Goal: Find specific page/section: Find specific page/section

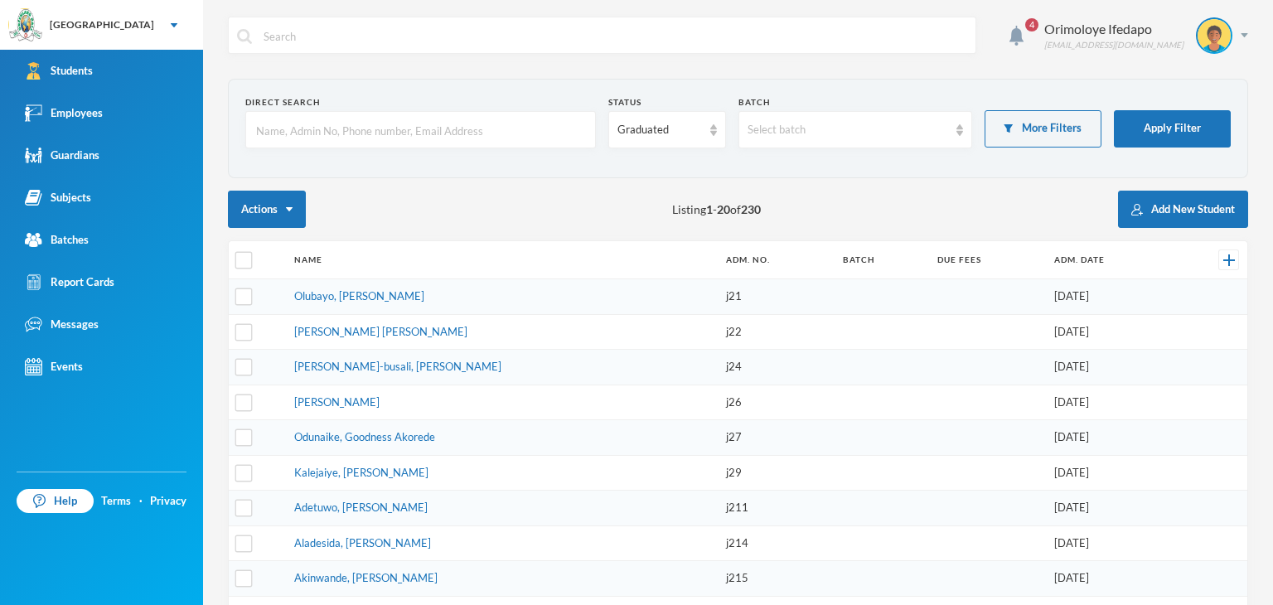
click at [484, 124] on input "text" at bounding box center [420, 130] width 332 height 37
click at [79, 99] on link "Employees" at bounding box center [101, 113] width 203 height 42
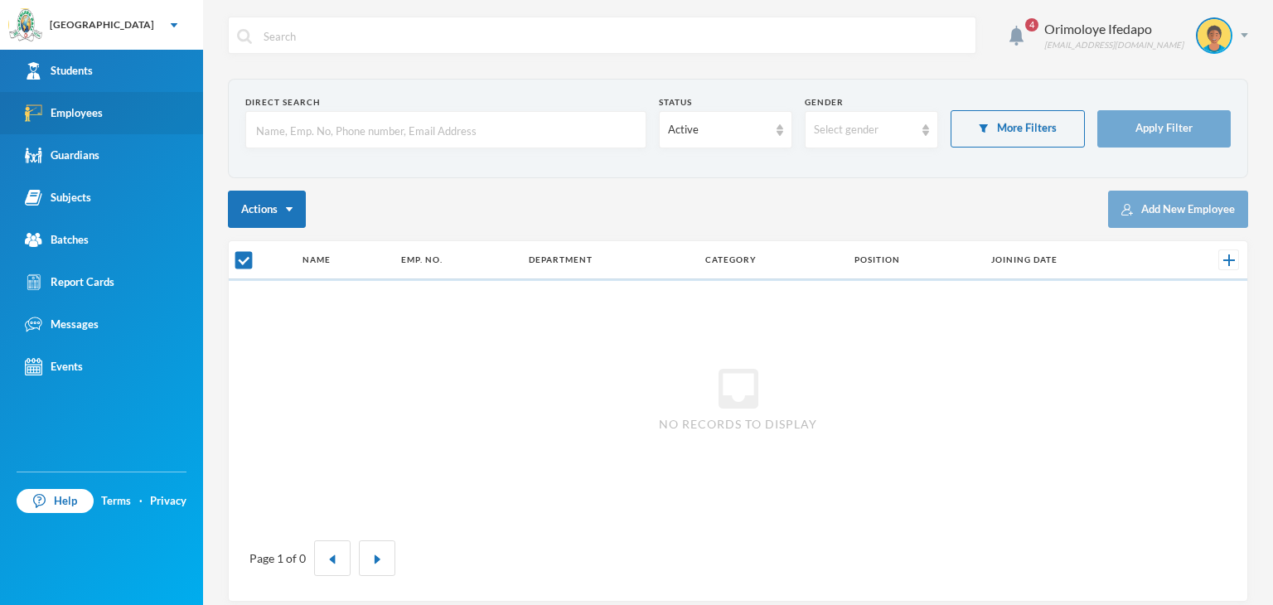
click at [79, 99] on link "Employees" at bounding box center [101, 113] width 203 height 42
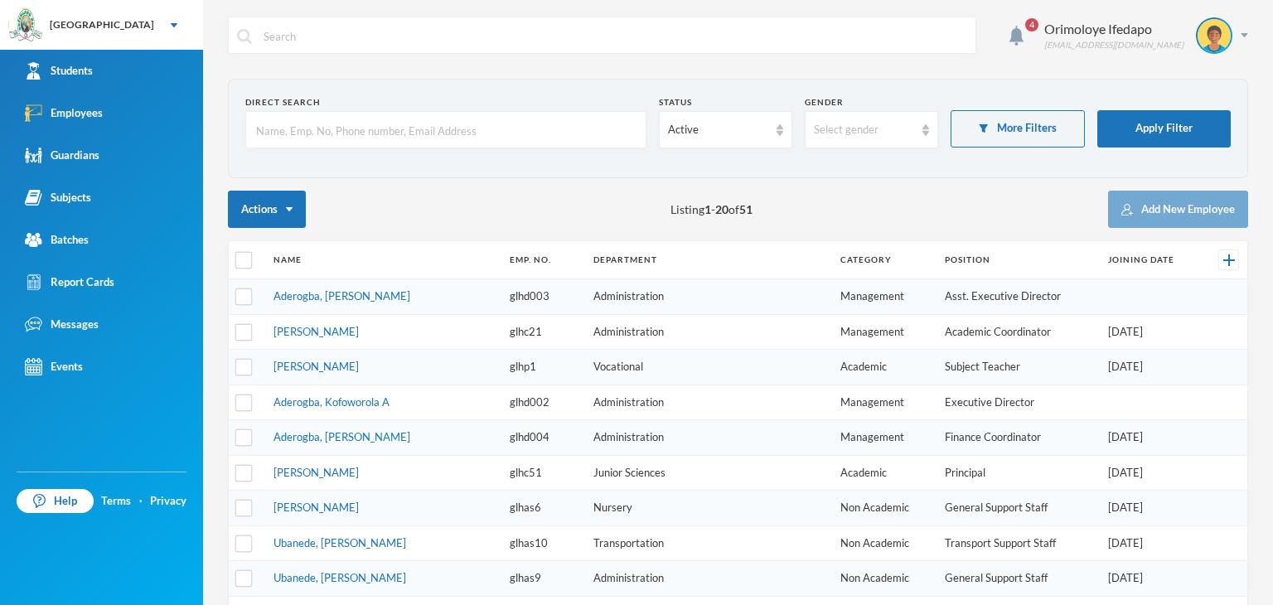
checkbox input "false"
click at [726, 126] on div "Active" at bounding box center [718, 130] width 100 height 17
click at [714, 186] on span "Left Institution" at bounding box center [701, 193] width 76 height 14
click at [534, 140] on input "text" at bounding box center [445, 130] width 383 height 37
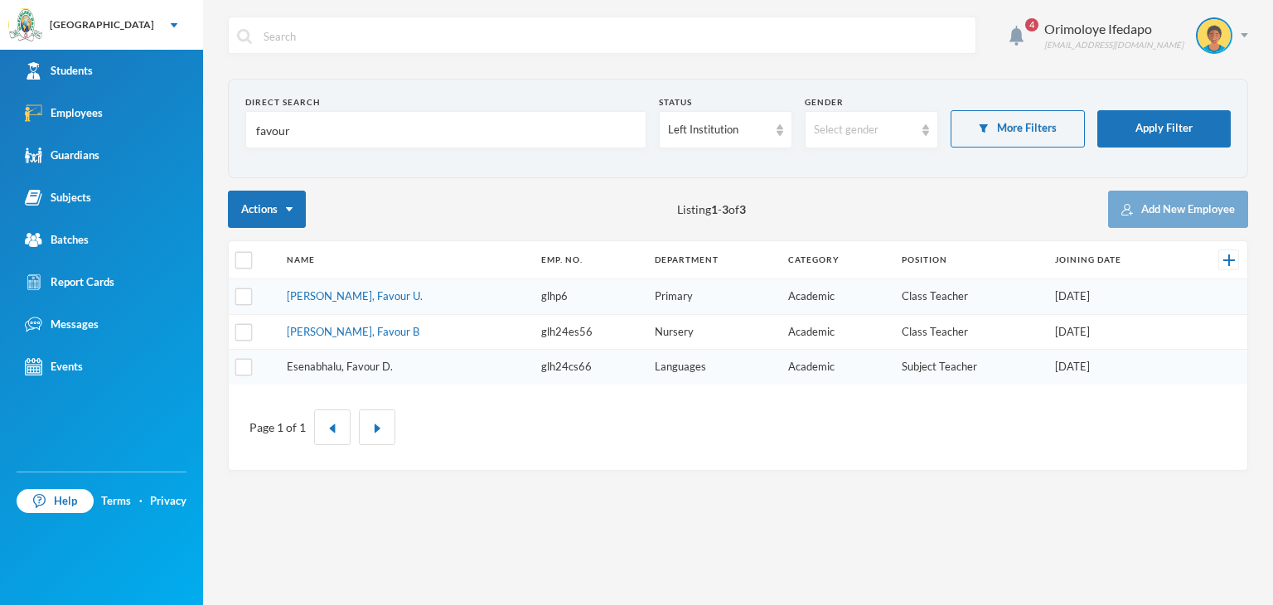
type input "favour"
click at [365, 365] on link "Esenabhalu, Favour D." at bounding box center [340, 366] width 106 height 13
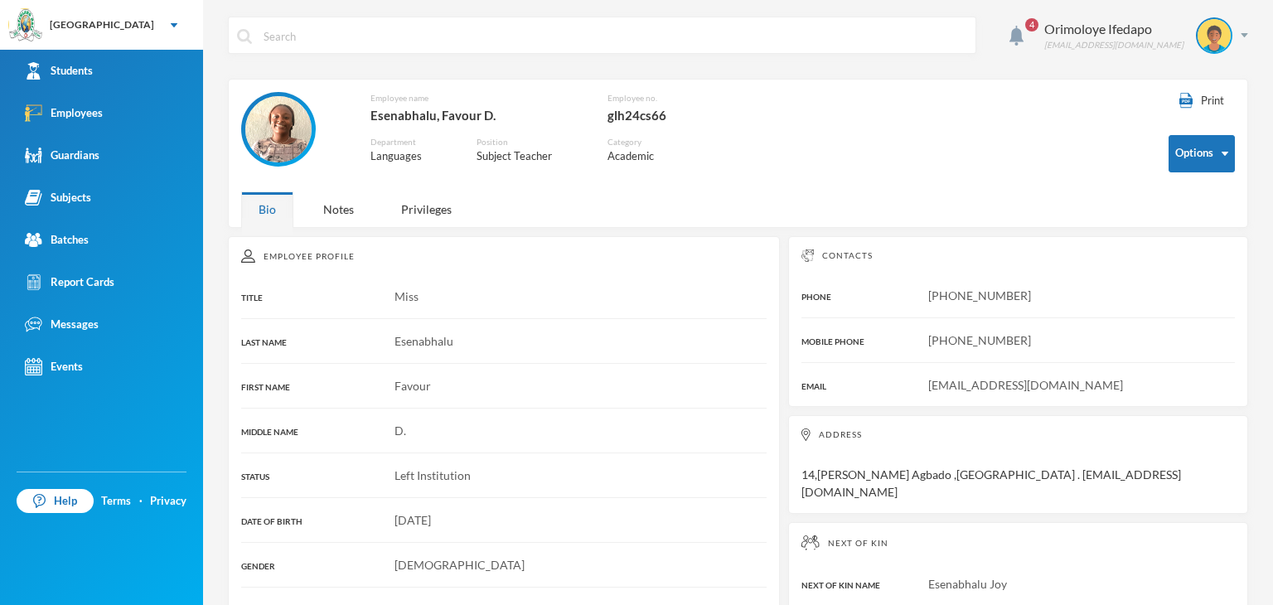
click at [399, 114] on div "Esenabhalu, Favour D." at bounding box center [475, 115] width 211 height 22
copy div "Esenabhalu"
